Goal: Information Seeking & Learning: Find specific page/section

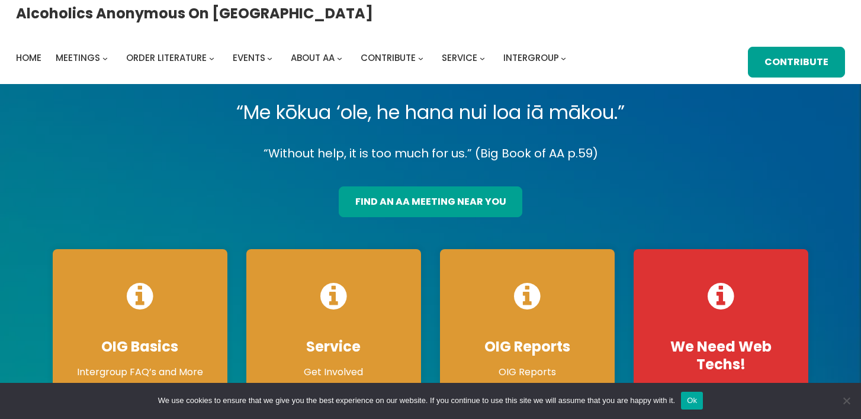
scroll to position [13, 0]
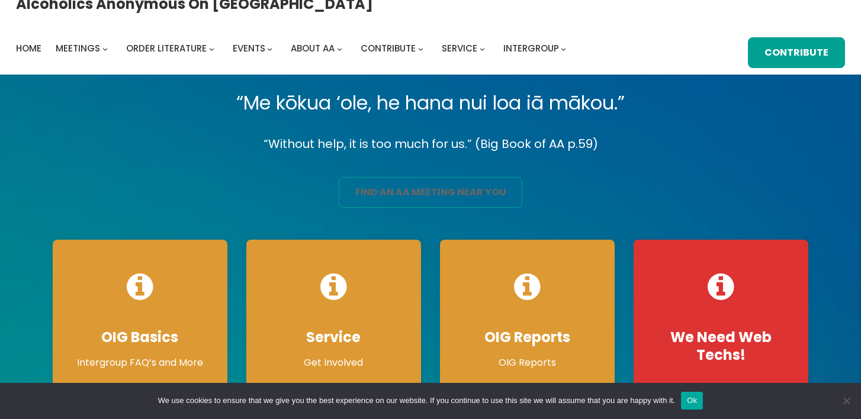
click at [452, 193] on link "find an aa meeting near you" at bounding box center [431, 192] width 184 height 31
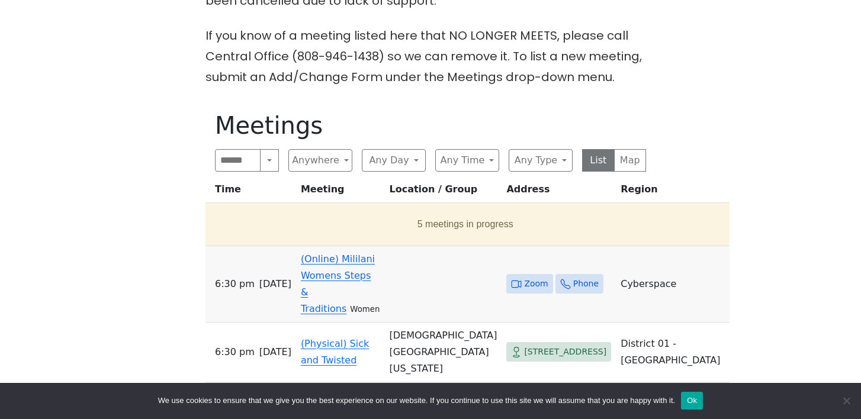
click at [328, 265] on td "(Online) Mililani Womens Steps & Traditions Women" at bounding box center [340, 284] width 89 height 76
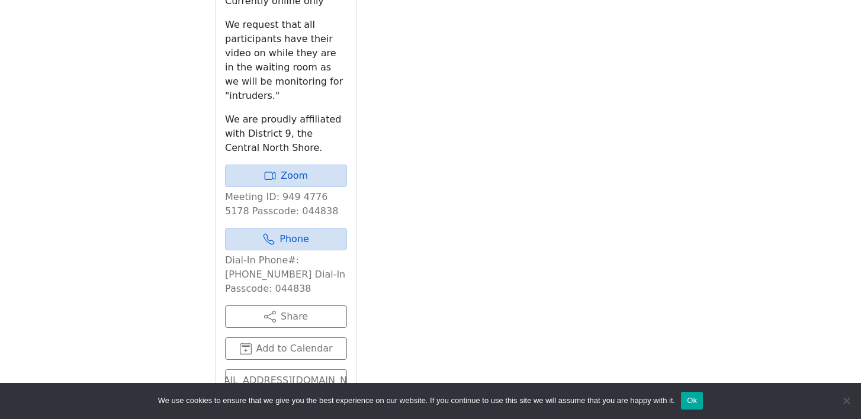
scroll to position [825, 0]
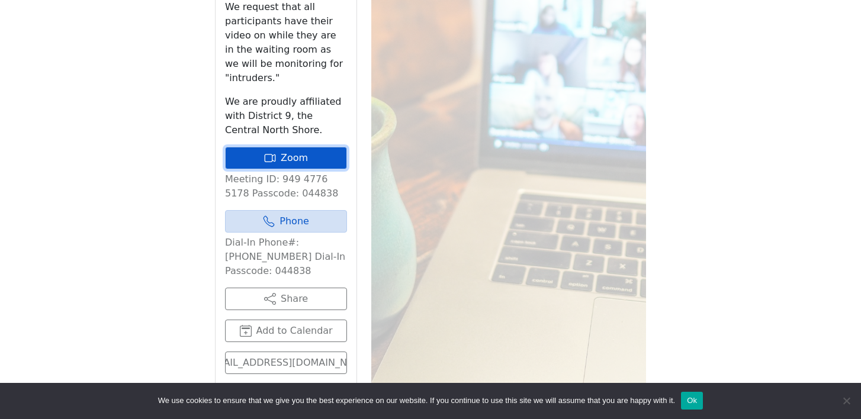
click at [300, 147] on link "Zoom" at bounding box center [286, 158] width 122 height 22
